Goal: Task Accomplishment & Management: Use online tool/utility

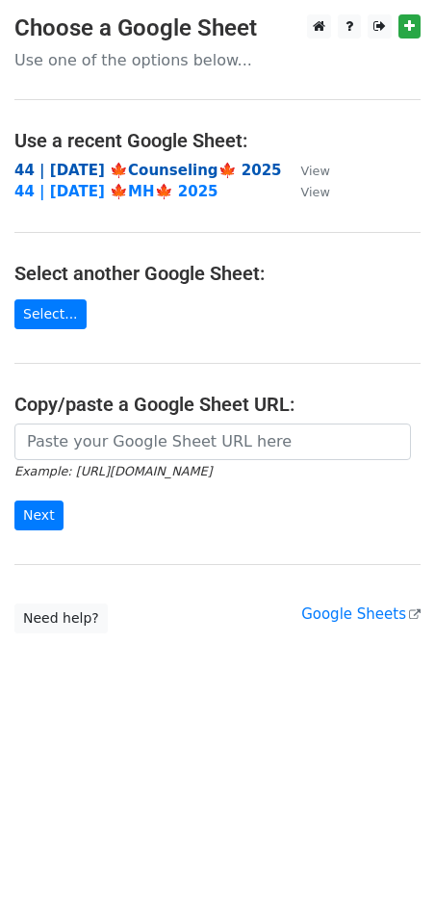
click at [115, 170] on strong "44 | OCT 9 🍁Counseling🍁 2025" at bounding box center [148, 170] width 268 height 17
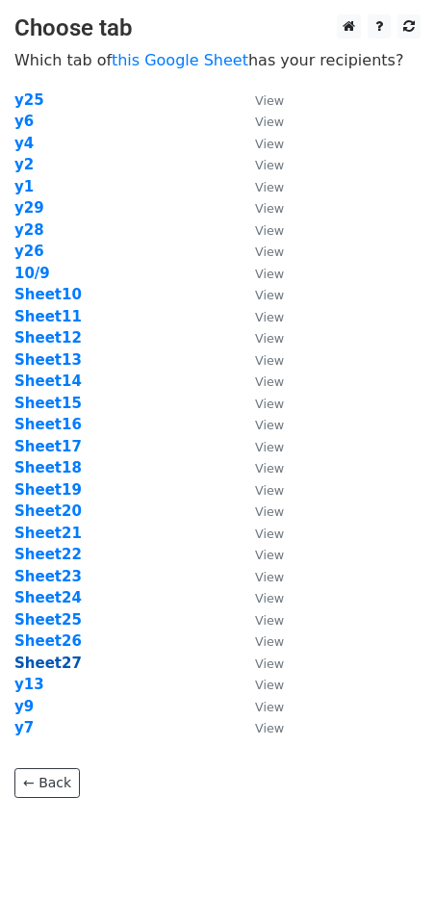
click at [52, 664] on strong "Sheet27" at bounding box center [47, 663] width 67 height 17
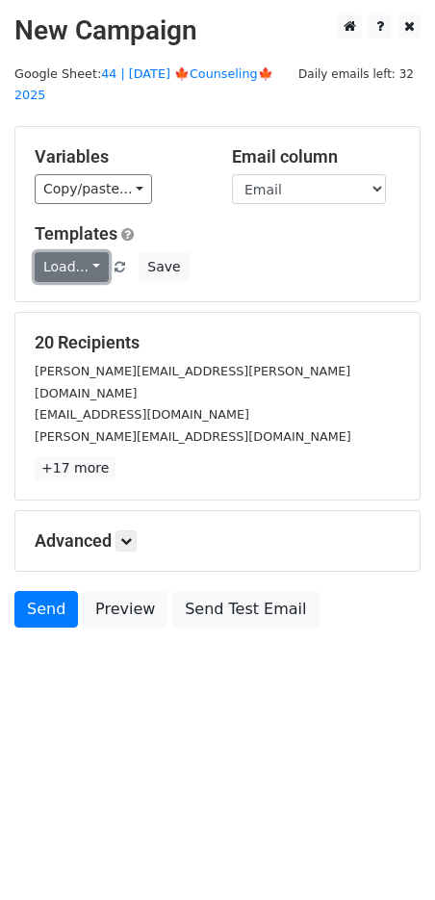
click at [83, 252] on link "Load..." at bounding box center [72, 267] width 74 height 30
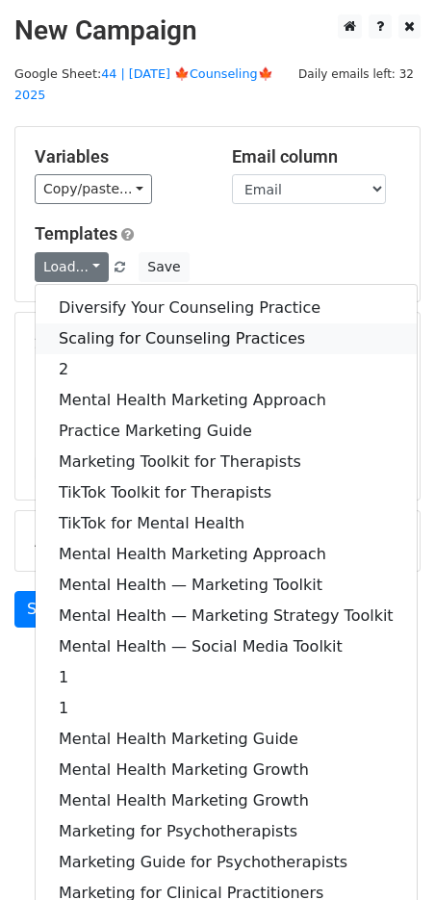
click at [121, 323] on link "Scaling for Counseling Practices" at bounding box center [226, 338] width 381 height 31
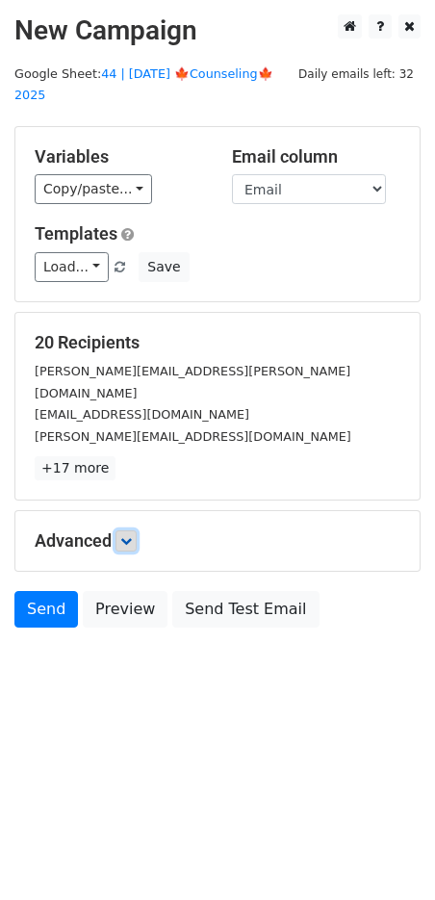
click at [127, 535] on icon at bounding box center [126, 541] width 12 height 12
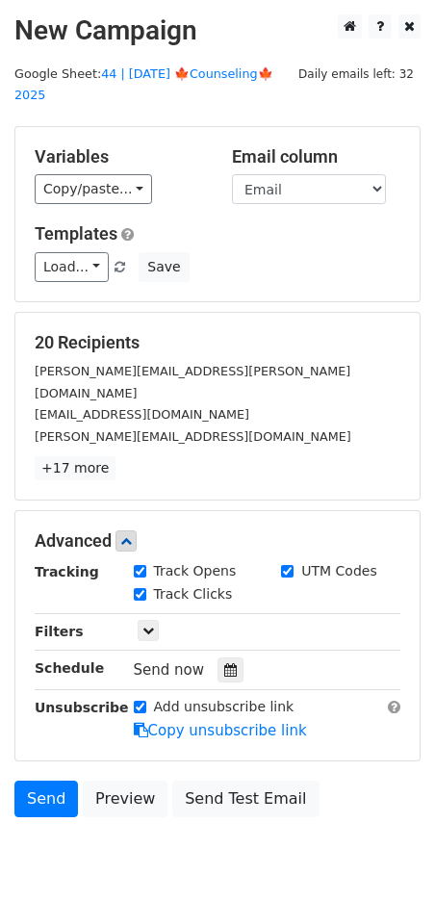
click at [218, 657] on div at bounding box center [231, 669] width 26 height 25
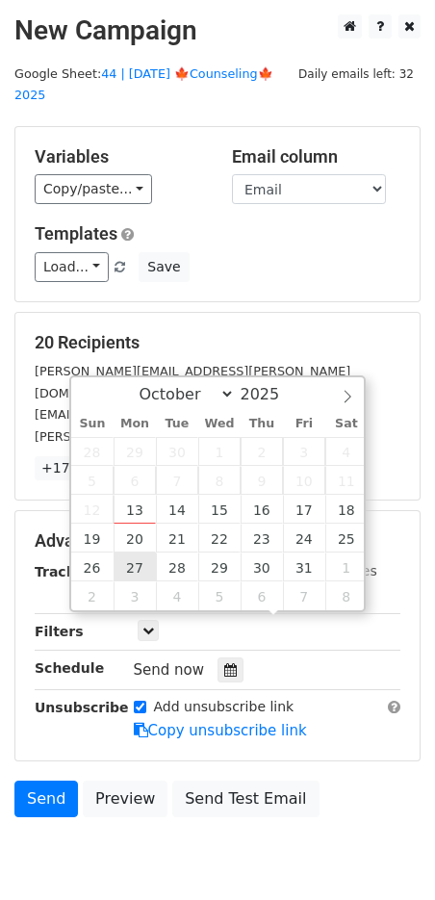
type input "2025-10-27 12:00"
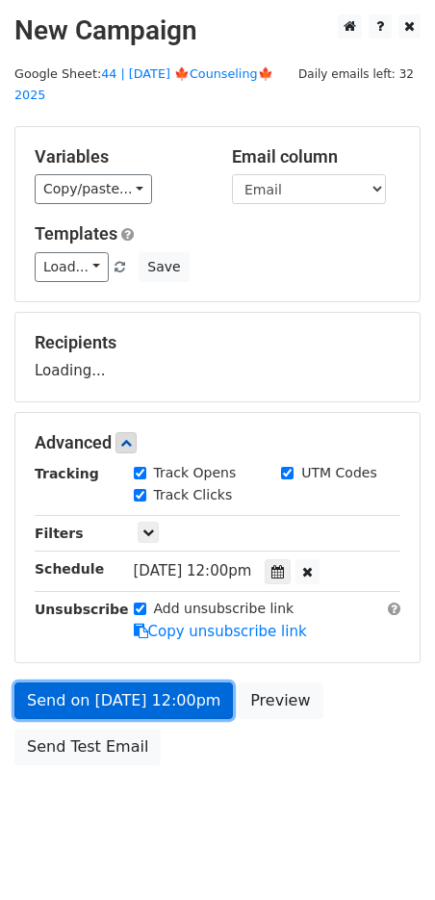
click at [142, 682] on link "Send on Oct 27 at 12:00pm" at bounding box center [123, 700] width 219 height 37
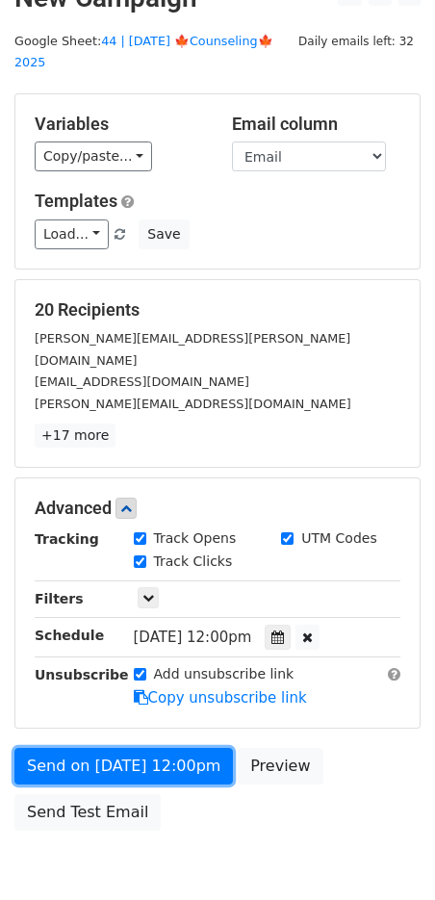
scroll to position [37, 0]
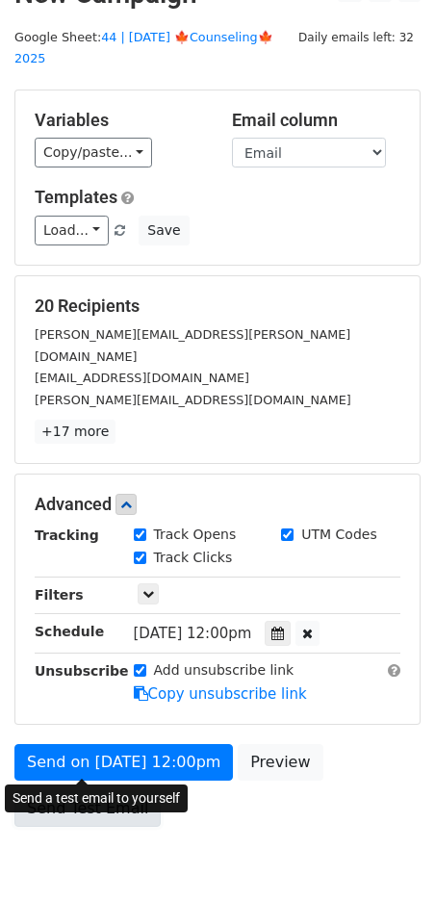
click at [91, 790] on link "Send Test Email" at bounding box center [87, 808] width 146 height 37
